Goal: Information Seeking & Learning: Understand process/instructions

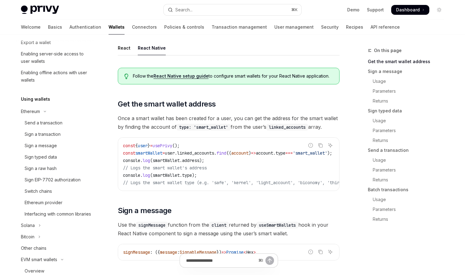
scroll to position [38, 0]
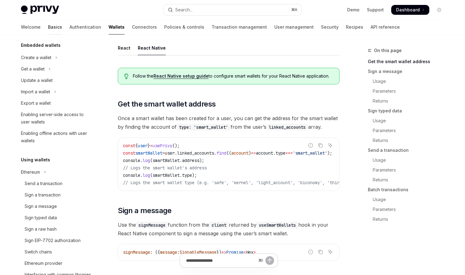
click at [48, 24] on link "Basics" at bounding box center [55, 27] width 14 height 15
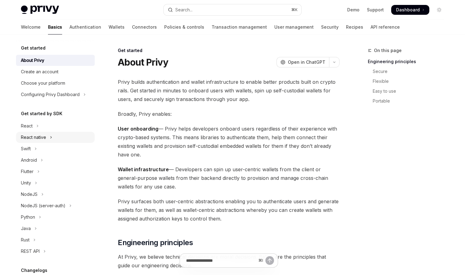
click at [44, 139] on div "React native" at bounding box center [33, 136] width 25 height 7
type textarea "*"
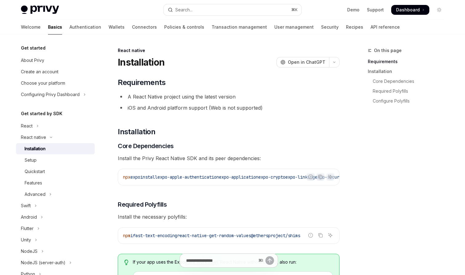
click at [44, 149] on div "Installation" at bounding box center [35, 148] width 21 height 7
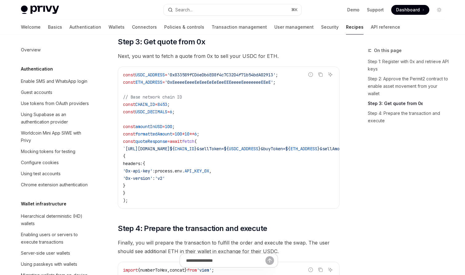
scroll to position [491, 0]
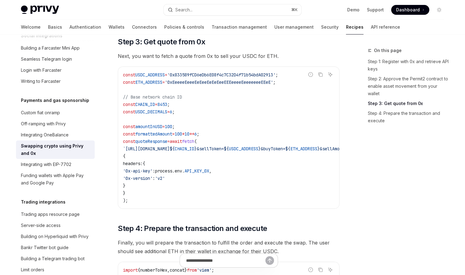
click at [202, 124] on code "const USDC_ADDRESS = '0x833589fCD6eDb6E08f4c7C32D4f71b54bdA02913' ; const ETH_A…" at bounding box center [297, 137] width 349 height 133
type textarea "*"
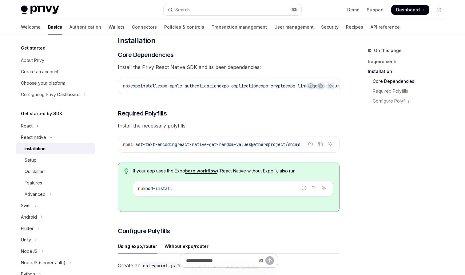
scroll to position [89, 0]
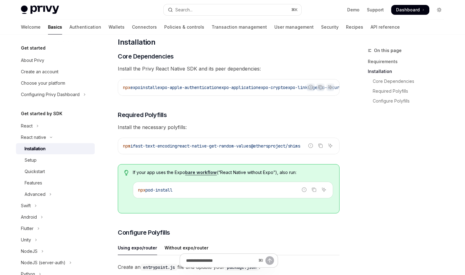
click at [436, 10] on button "Toggle dark mode" at bounding box center [439, 10] width 10 height 10
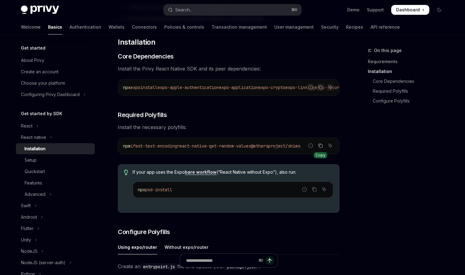
click at [319, 148] on icon "Copy the contents from the code block" at bounding box center [320, 145] width 3 height 3
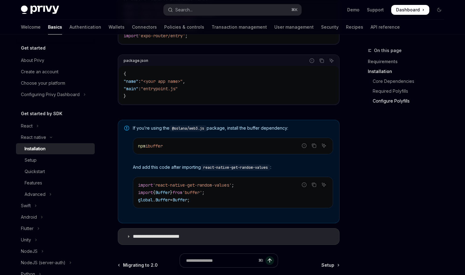
scroll to position [390, 0]
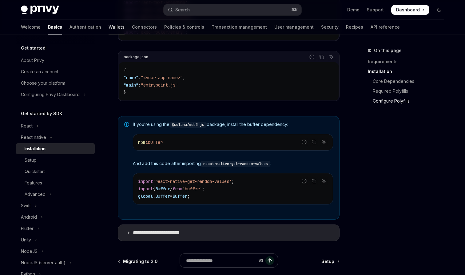
click at [109, 26] on link "Wallets" at bounding box center [117, 27] width 16 height 15
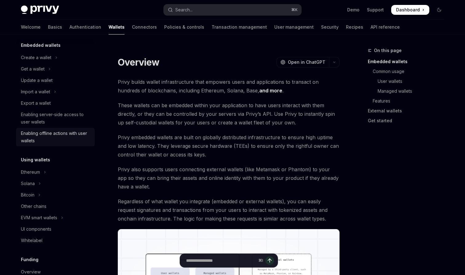
scroll to position [39, 0]
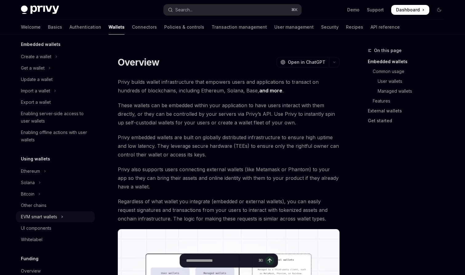
click at [44, 220] on button "EVM smart wallets" at bounding box center [55, 216] width 79 height 11
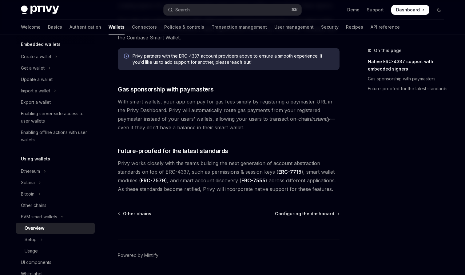
scroll to position [460, 0]
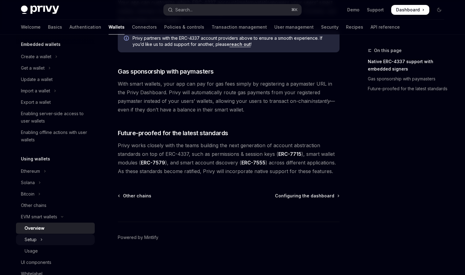
click at [65, 239] on button "Setup" at bounding box center [55, 239] width 79 height 11
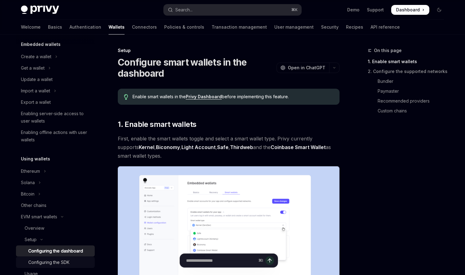
click at [59, 259] on div "Configuring the SDK" at bounding box center [48, 261] width 41 height 7
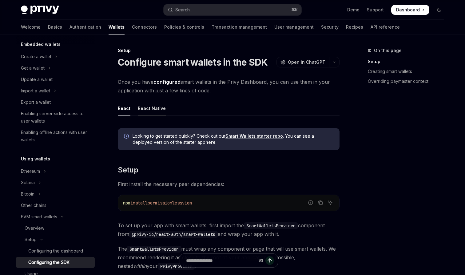
click at [145, 105] on div "React Native" at bounding box center [152, 108] width 28 height 14
type textarea "*"
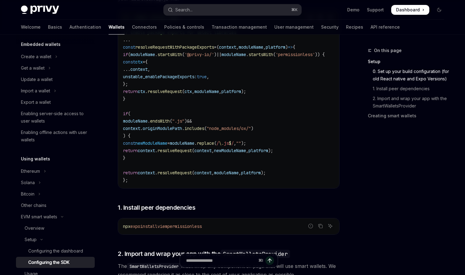
scroll to position [310, 0]
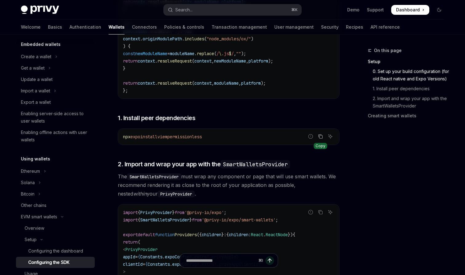
click at [320, 139] on icon "Copy the contents from the code block" at bounding box center [320, 136] width 5 height 5
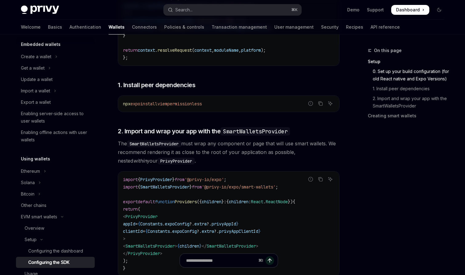
scroll to position [354, 0]
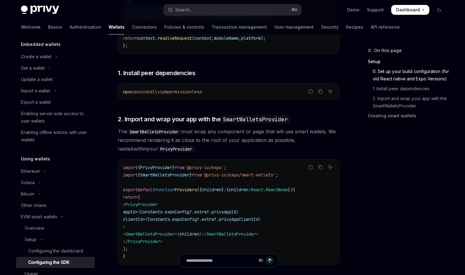
click at [216, 4] on div "Privy Docs home page Search... ⌘ K Demo Support Dashboard Dashboard Search..." at bounding box center [232, 10] width 423 height 20
click at [213, 8] on button "Search... ⌘ K" at bounding box center [233, 9] width 138 height 11
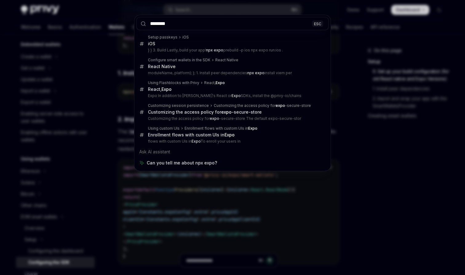
type input "********"
click at [317, 173] on div "******** ESC Setup passkeys iOS iOS } } 3. Build Lastly, build your app! npx ex…" at bounding box center [232, 137] width 465 height 275
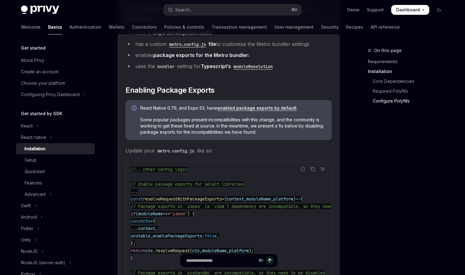
scroll to position [639, 0]
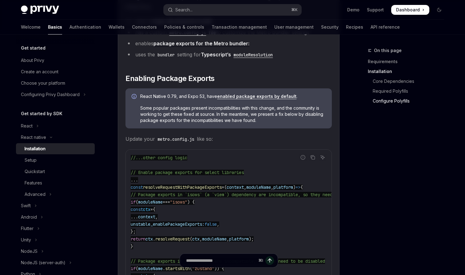
copy span "resolveRequestWithPackageExports"
drag, startPoint x: 215, startPoint y: 205, endPoint x: 136, endPoint y: 204, distance: 79.0
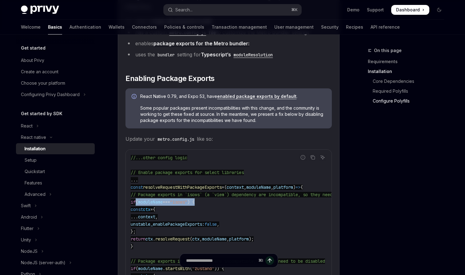
copy span "if ( moduleName === "isows" ) {"
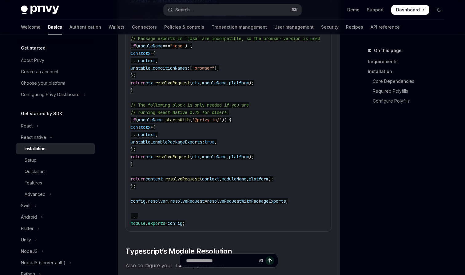
scroll to position [923, 0]
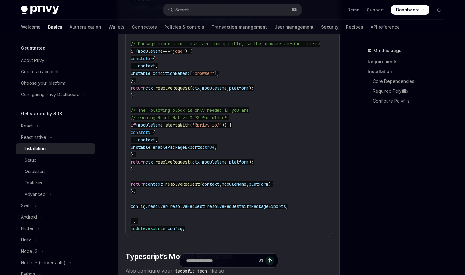
drag, startPoint x: 143, startPoint y: 172, endPoint x: 138, endPoint y: 71, distance: 101.9
click at [137, 64] on code "//...other config logic // Enable package exports for select libraries ... cons…" at bounding box center [257, 51] width 253 height 362
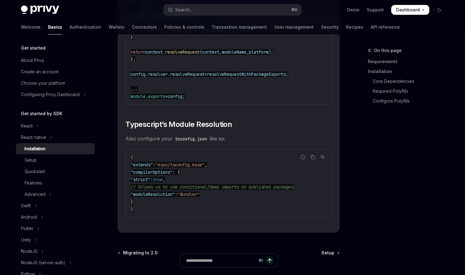
scroll to position [1057, 0]
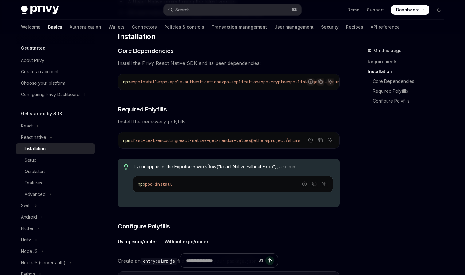
scroll to position [78, 0]
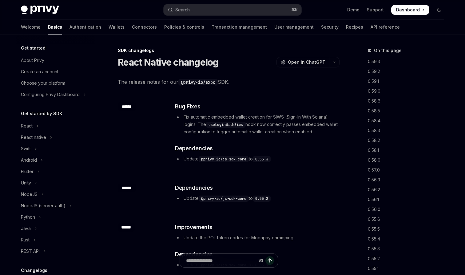
scroll to position [201, 0]
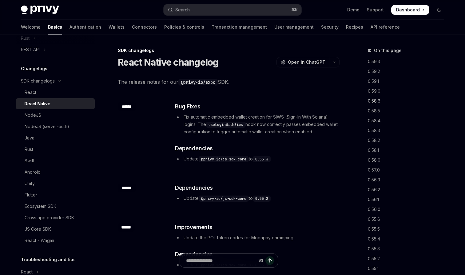
click at [373, 102] on link "0.58.6" at bounding box center [408, 101] width 81 height 10
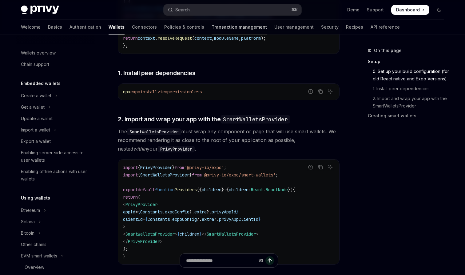
scroll to position [39, 0]
